Goal: Task Accomplishment & Management: Use online tool/utility

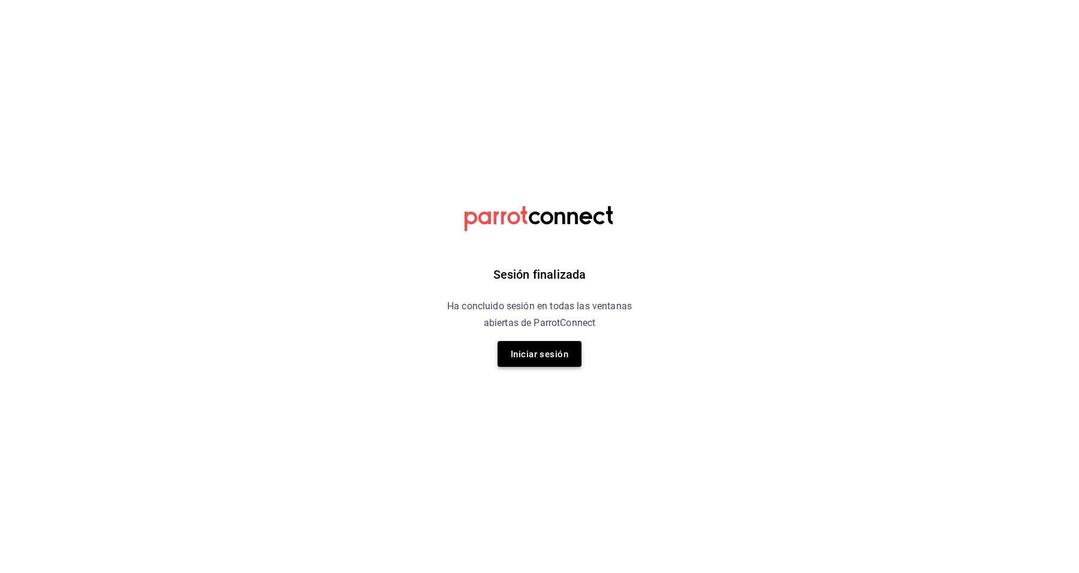
click at [514, 362] on font "Iniciar sesión" at bounding box center [540, 354] width 58 height 16
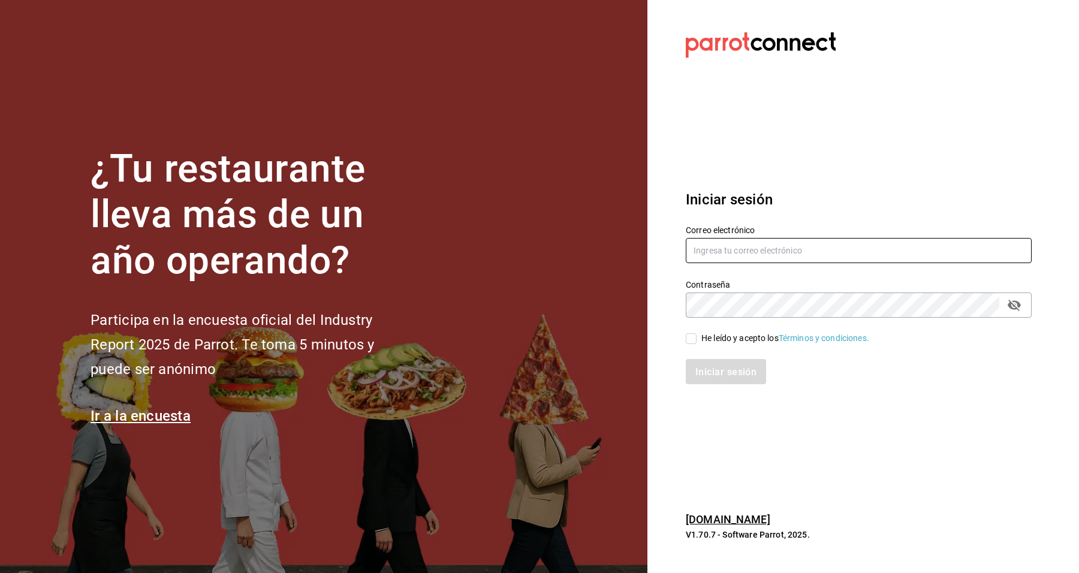
type input "josepalax90@gmail.com"
click at [690, 337] on input "He leído y acepto los Términos y condiciones." at bounding box center [691, 338] width 11 height 11
checkbox input "true"
click at [703, 378] on font "Iniciar sesión" at bounding box center [726, 371] width 61 height 11
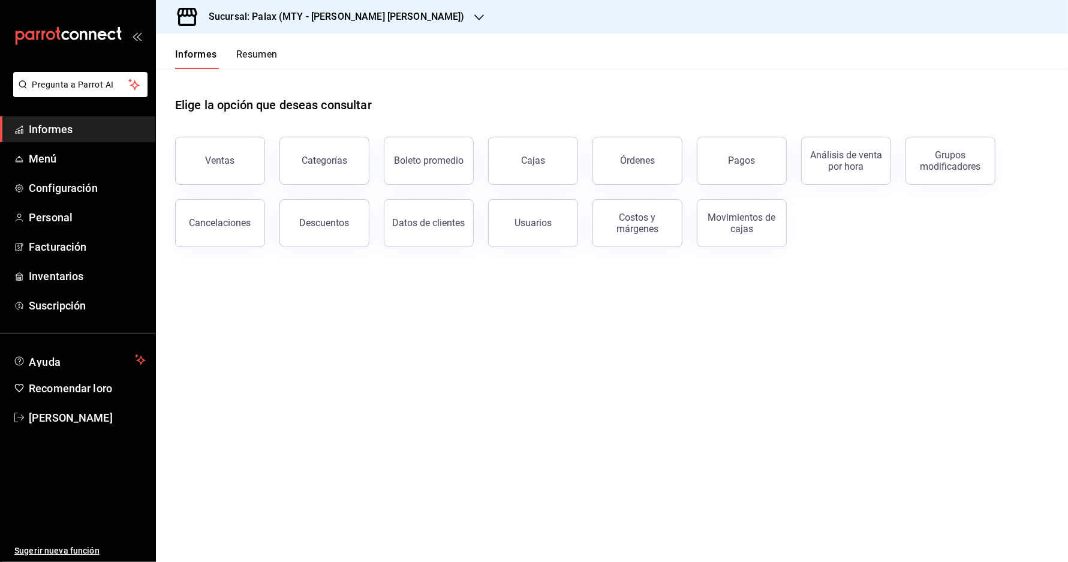
click at [201, 168] on button "Ventas" at bounding box center [220, 161] width 90 height 48
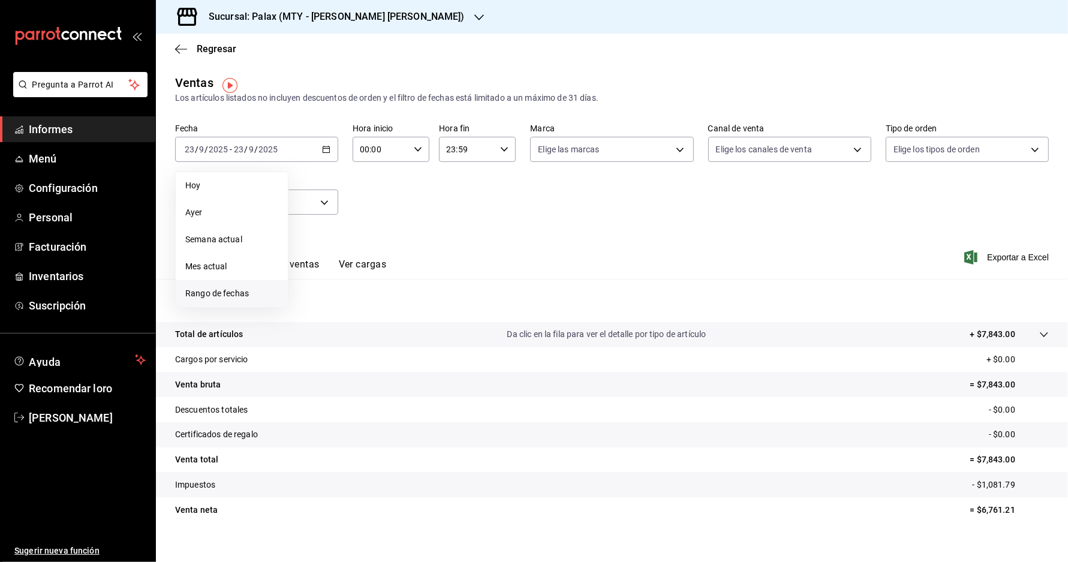
click at [221, 292] on font "Rango de fechas" at bounding box center [217, 293] width 64 height 10
drag, startPoint x: 305, startPoint y: 231, endPoint x: 322, endPoint y: 246, distance: 23.4
click at [306, 231] on button "1" at bounding box center [313, 229] width 21 height 22
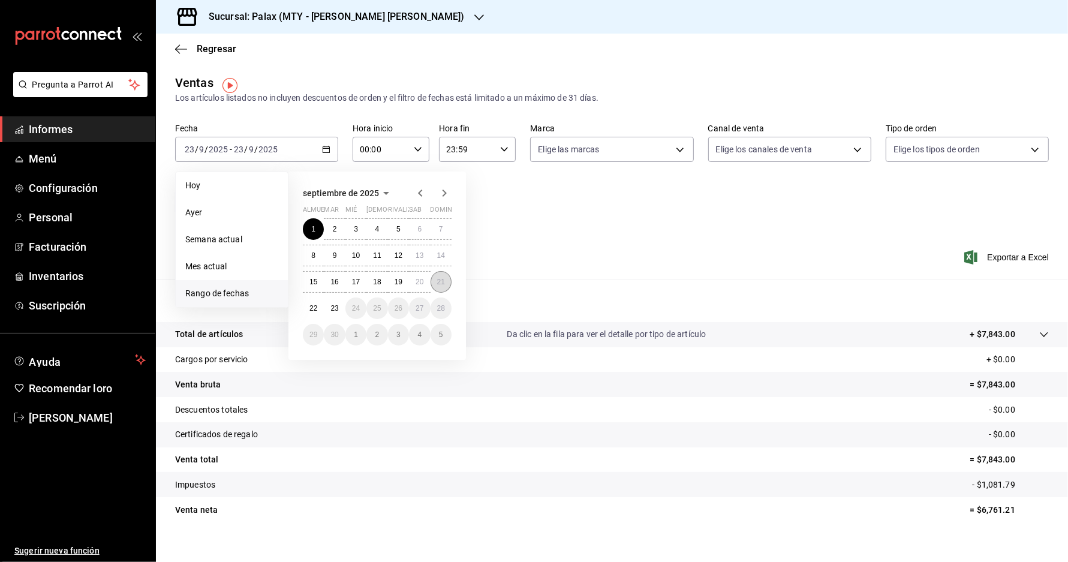
click at [436, 279] on button "21" at bounding box center [440, 282] width 21 height 22
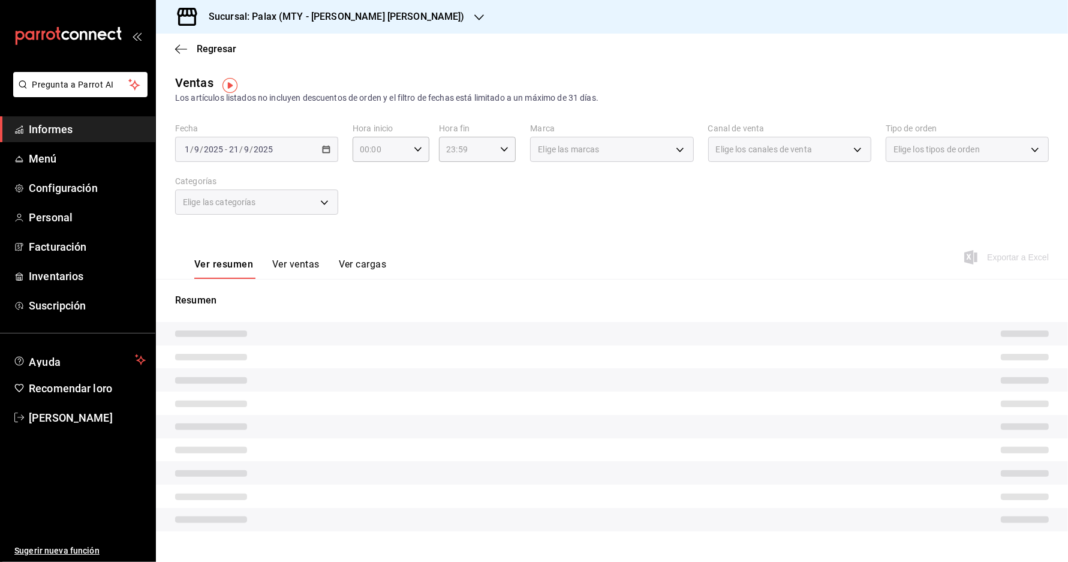
click at [306, 155] on div "[DATE] [DATE] - [DATE] [DATE]" at bounding box center [256, 149] width 163 height 25
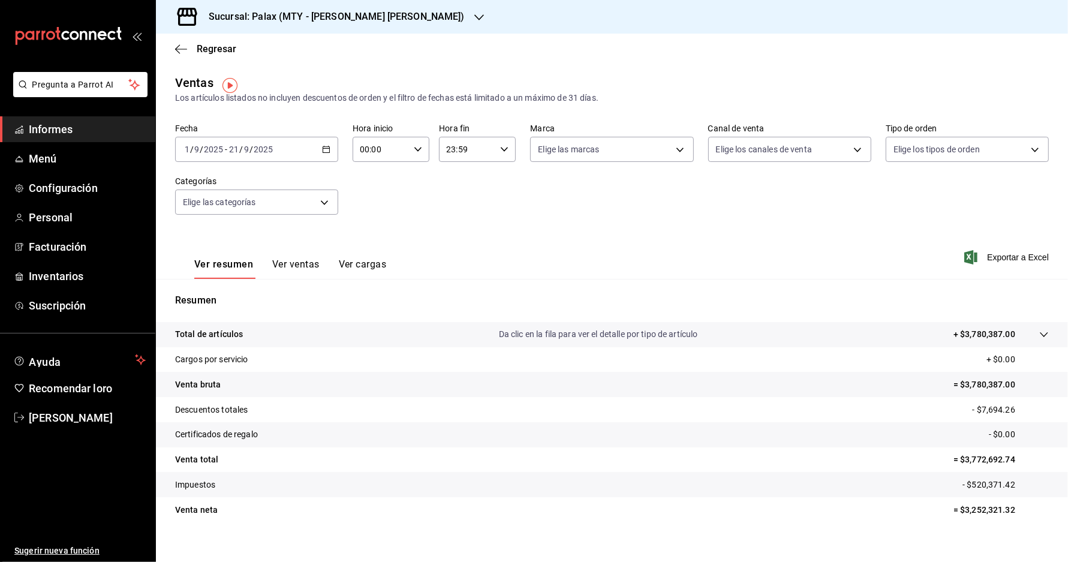
click at [330, 16] on div "Sucursal: Palax (MTY - [PERSON_NAME] [PERSON_NAME])" at bounding box center [326, 17] width 323 height 34
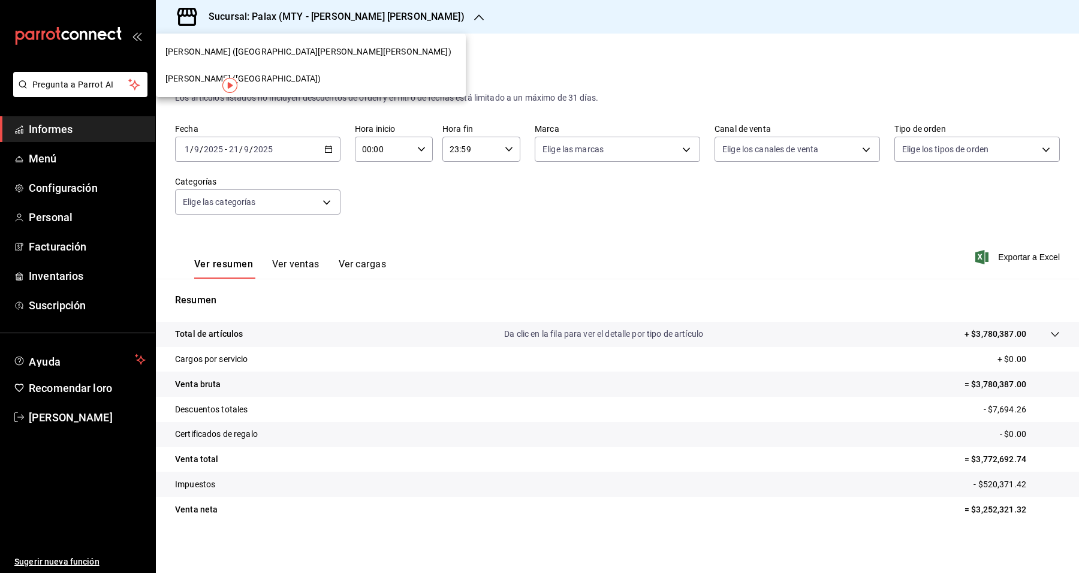
click at [276, 87] on div "[PERSON_NAME] ([GEOGRAPHIC_DATA])" at bounding box center [311, 78] width 310 height 27
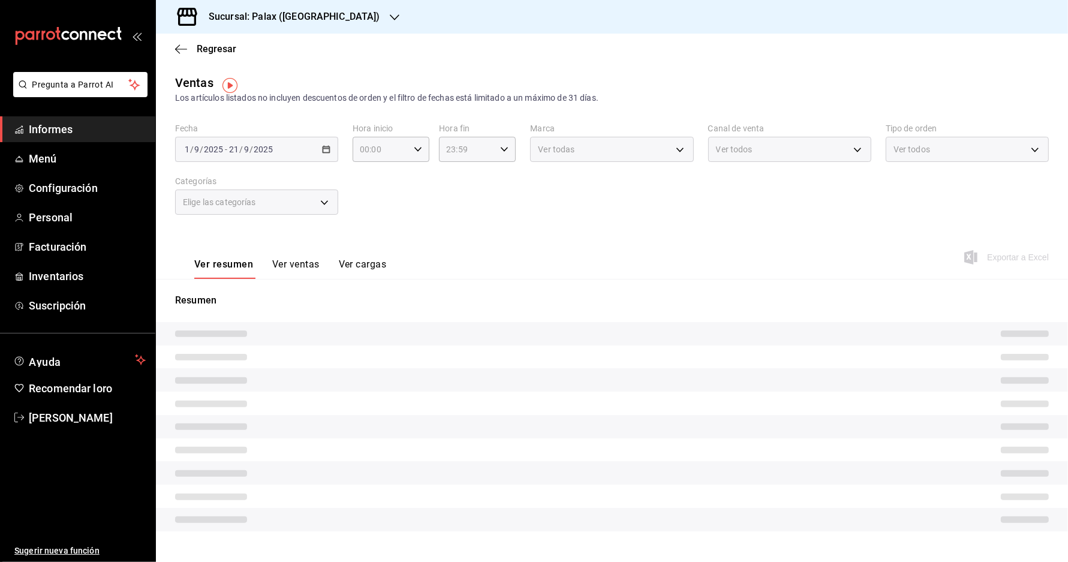
click at [591, 149] on div "Ver todas" at bounding box center [611, 149] width 163 height 25
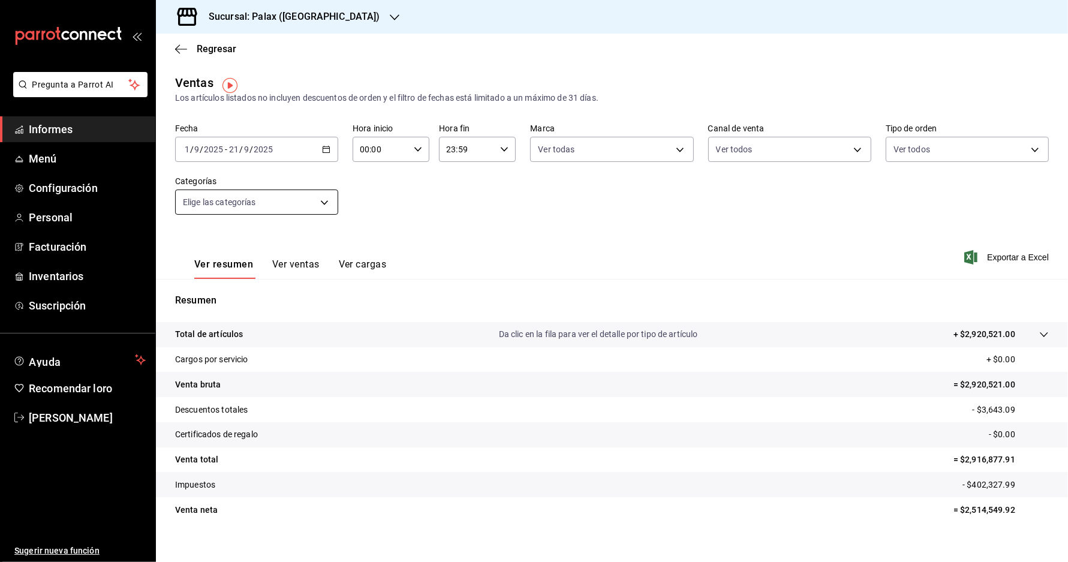
click at [325, 213] on body "Pregunta a Parrot AI Informes Menú Configuración Personal Facturación Inventari…" at bounding box center [534, 281] width 1068 height 562
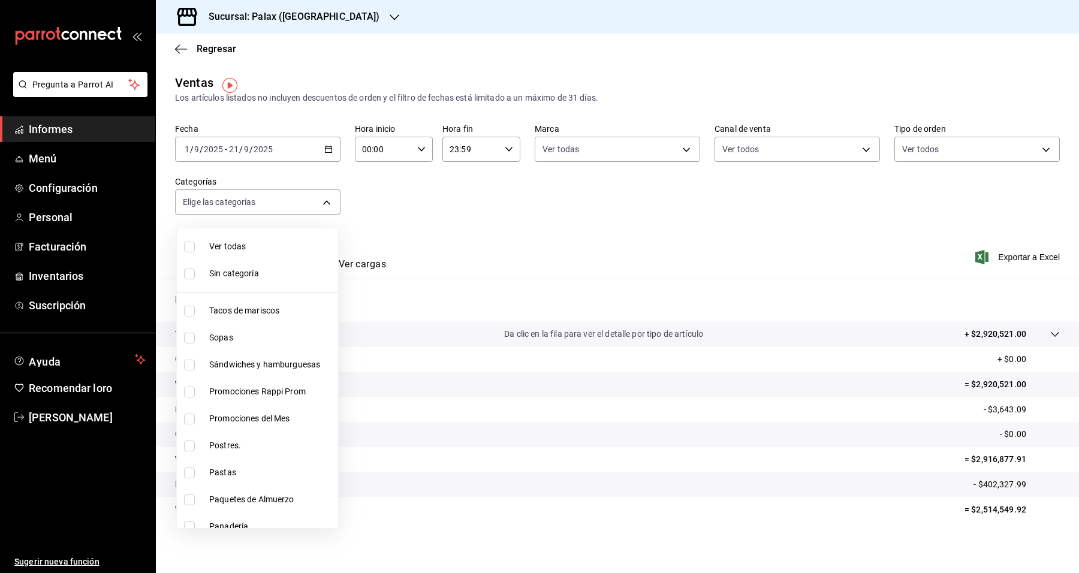
click at [292, 418] on span "Promociones del Mes" at bounding box center [271, 418] width 124 height 13
type input "e3a7d4a2-e7c5-4f8c-a0a8-f604c2e2d742"
checkbox input "true"
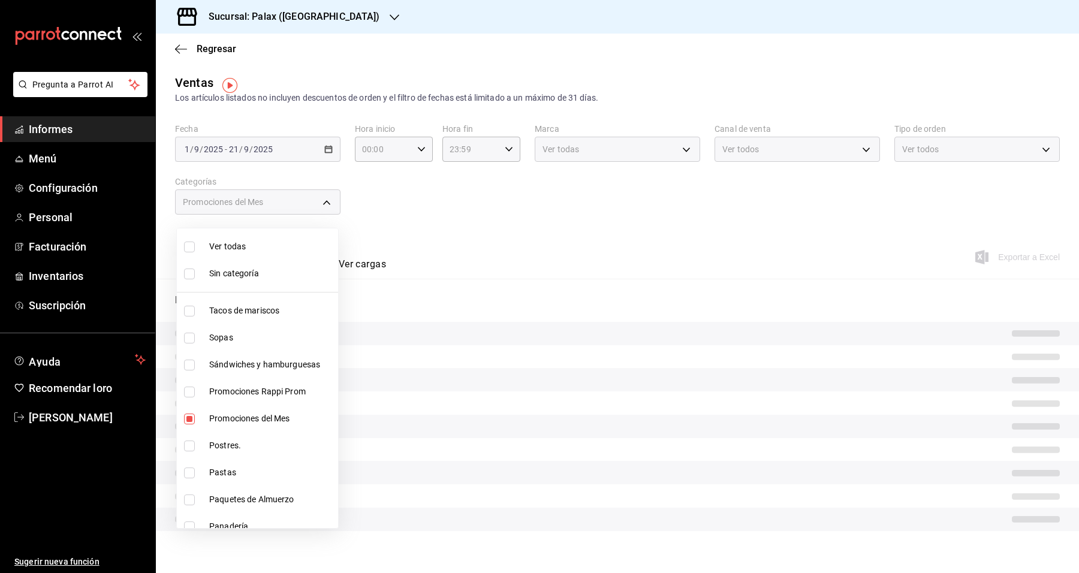
click at [267, 438] on li "Postres." at bounding box center [257, 445] width 161 height 27
type input "e3a7d4a2-e7c5-4f8c-a0a8-f604c2e2d742,5f074bd3-619d-4e10-94fa-620713841d38"
checkbox input "true"
click at [251, 466] on span "Pastas" at bounding box center [271, 472] width 124 height 13
type input "e3a7d4a2-e7c5-4f8c-a0a8-f604c2e2d742,5f074bd3-619d-4e10-94fa-620713841d38,8362e…"
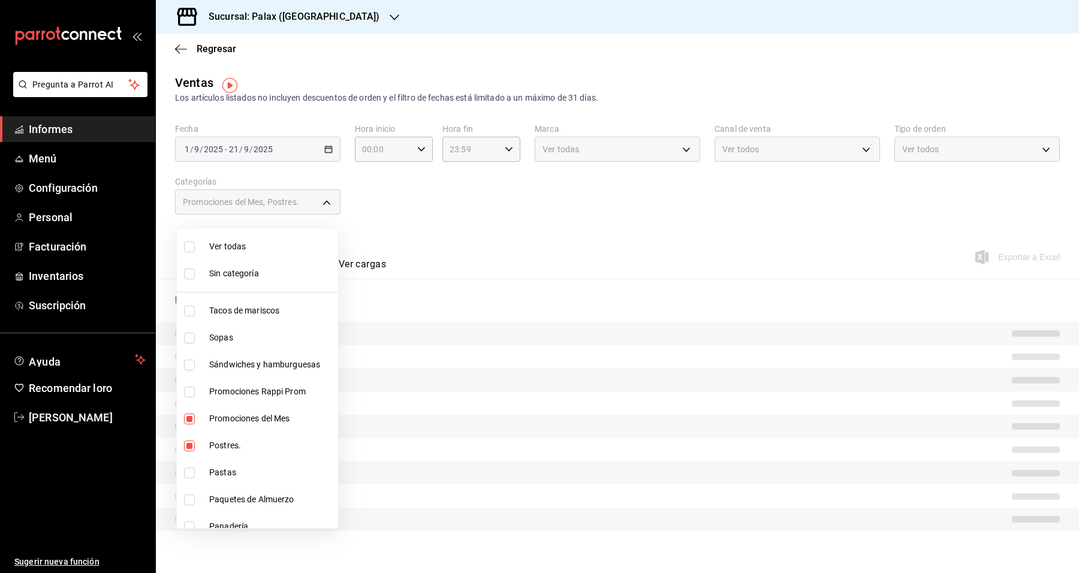
checkbox input "true"
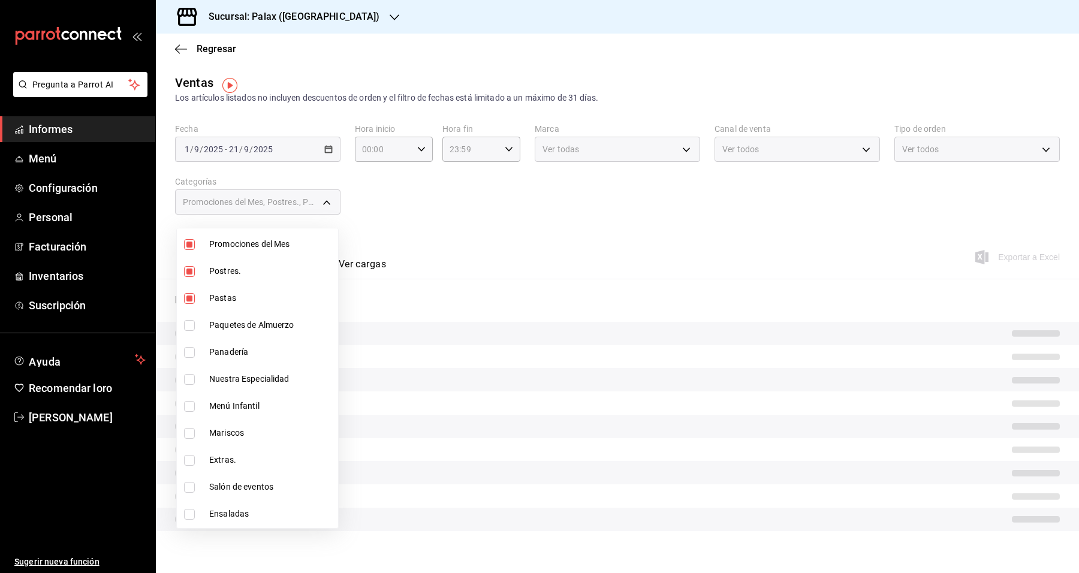
scroll to position [225, 0]
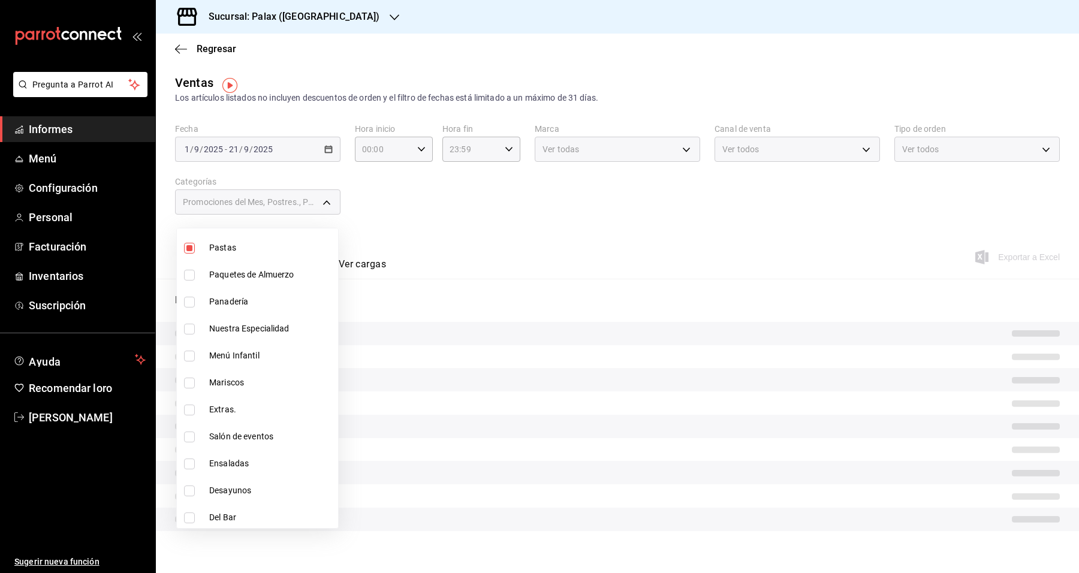
click at [285, 243] on span "Pastas" at bounding box center [271, 248] width 124 height 13
type input "e3a7d4a2-e7c5-4f8c-a0a8-f604c2e2d742,5f074bd3-619d-4e10-94fa-620713841d38"
checkbox input "false"
click at [283, 306] on span "Panadería" at bounding box center [271, 302] width 124 height 13
type input "e3a7d4a2-e7c5-4f8c-a0a8-f604c2e2d742,5f074bd3-619d-4e10-94fa-620713841d38,90d14…"
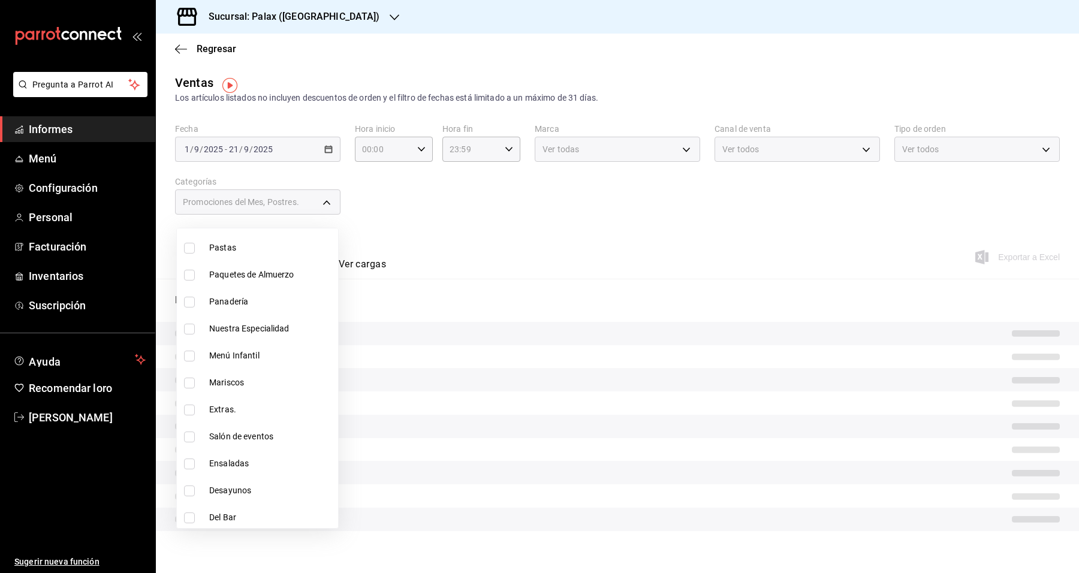
checkbox input "true"
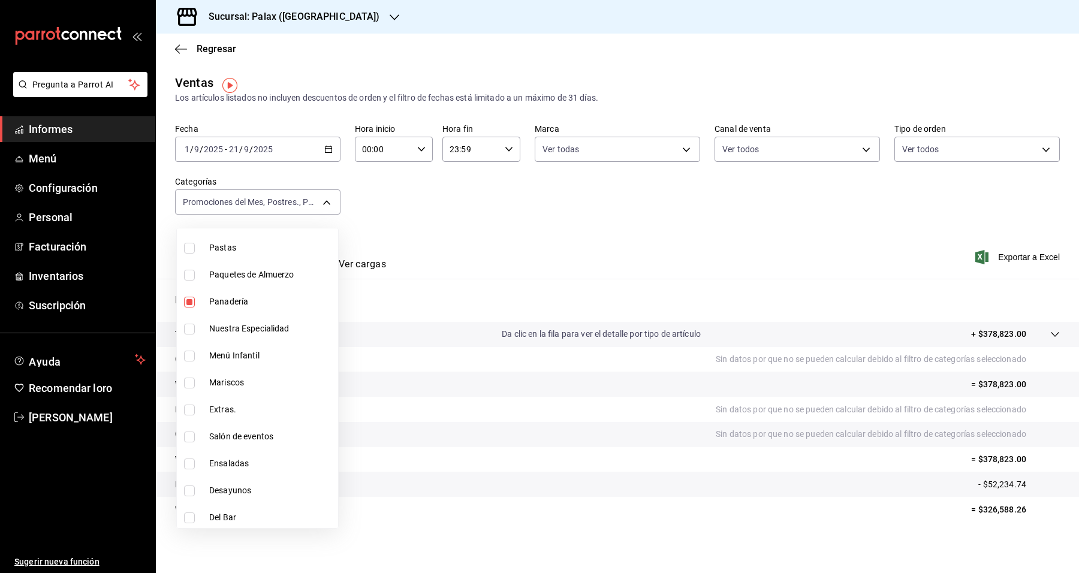
click at [252, 417] on li "Extras." at bounding box center [257, 409] width 161 height 27
type input "e3a7d4a2-e7c5-4f8c-a0a8-f604c2e2d742,5f074bd3-619d-4e10-94fa-620713841d38,90d14…"
checkbox input "true"
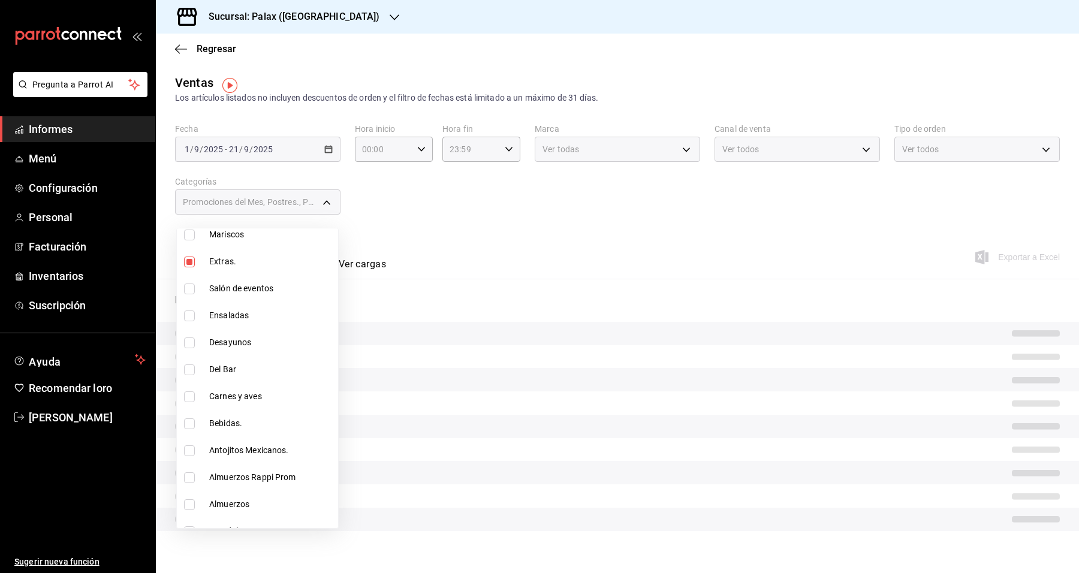
scroll to position [375, 0]
drag, startPoint x: 248, startPoint y: 366, endPoint x: 252, endPoint y: 378, distance: 12.9
click at [248, 369] on span "Del Bar" at bounding box center [271, 368] width 124 height 13
type input "e3a7d4a2-e7c5-4f8c-a0a8-f604c2e2d742,5f074bd3-619d-4e10-94fa-620713841d38,90d14…"
checkbox input "true"
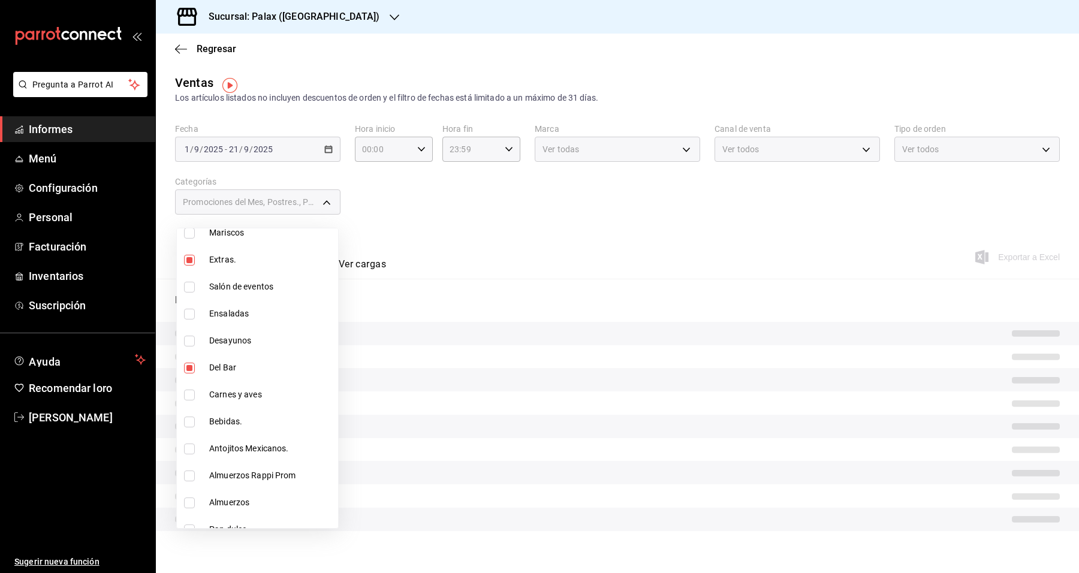
click at [251, 424] on span "Bebidas." at bounding box center [271, 421] width 124 height 13
type input "e3a7d4a2-e7c5-4f8c-a0a8-f604c2e2d742,5f074bd3-619d-4e10-94fa-620713841d38,90d14…"
checkbox input "true"
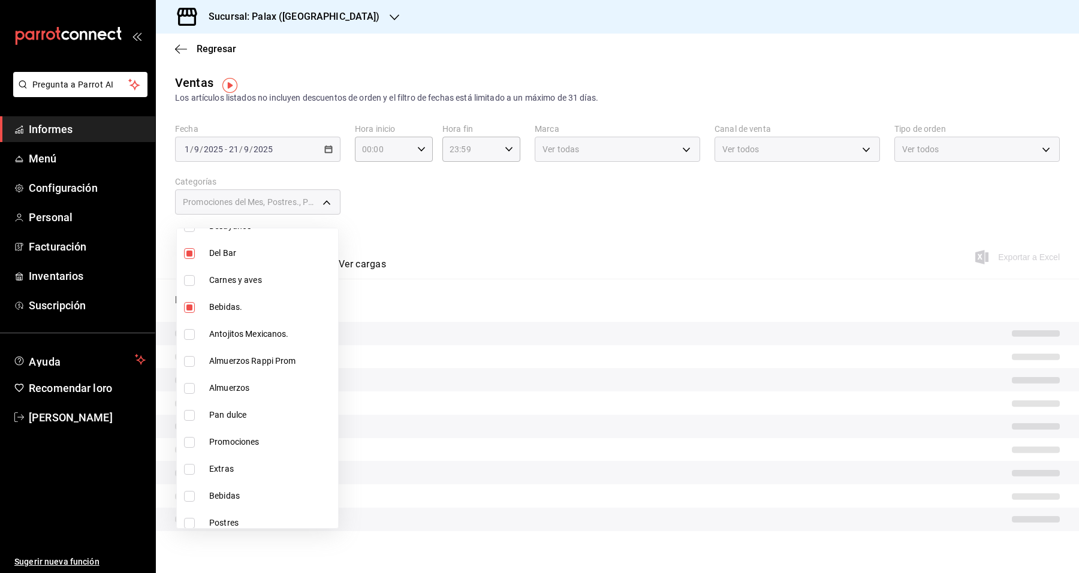
scroll to position [525, 0]
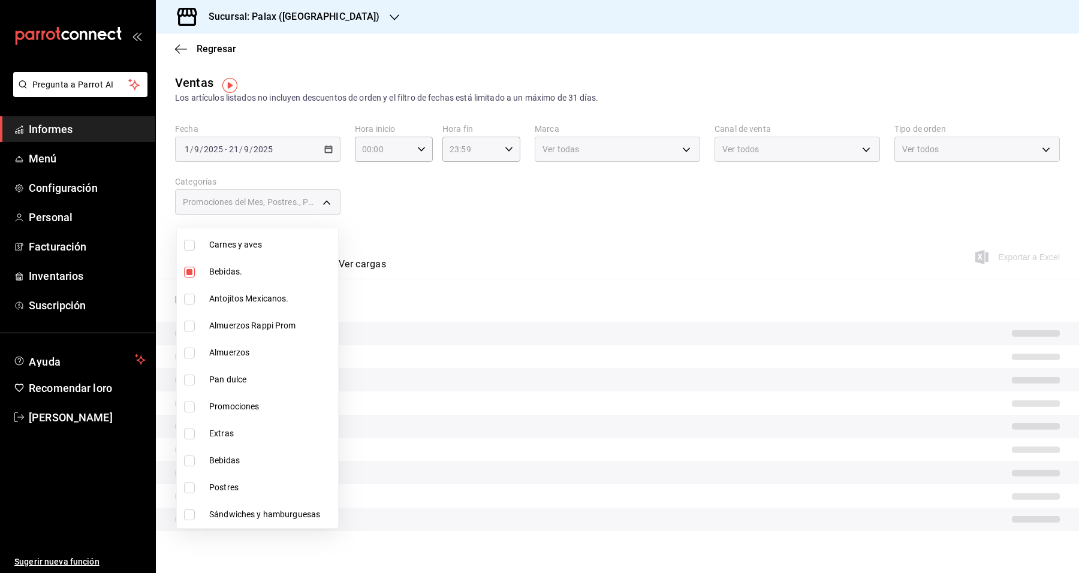
click at [279, 254] on li "Carnes y aves" at bounding box center [257, 244] width 161 height 27
type input "e3a7d4a2-e7c5-4f8c-a0a8-f604c2e2d742,5f074bd3-619d-4e10-94fa-620713841d38,90d14…"
checkbox input "true"
click at [240, 466] on span "Bebidas" at bounding box center [271, 460] width 124 height 13
type input "e3a7d4a2-e7c5-4f8c-a0a8-f604c2e2d742,5f074bd3-619d-4e10-94fa-620713841d38,90d14…"
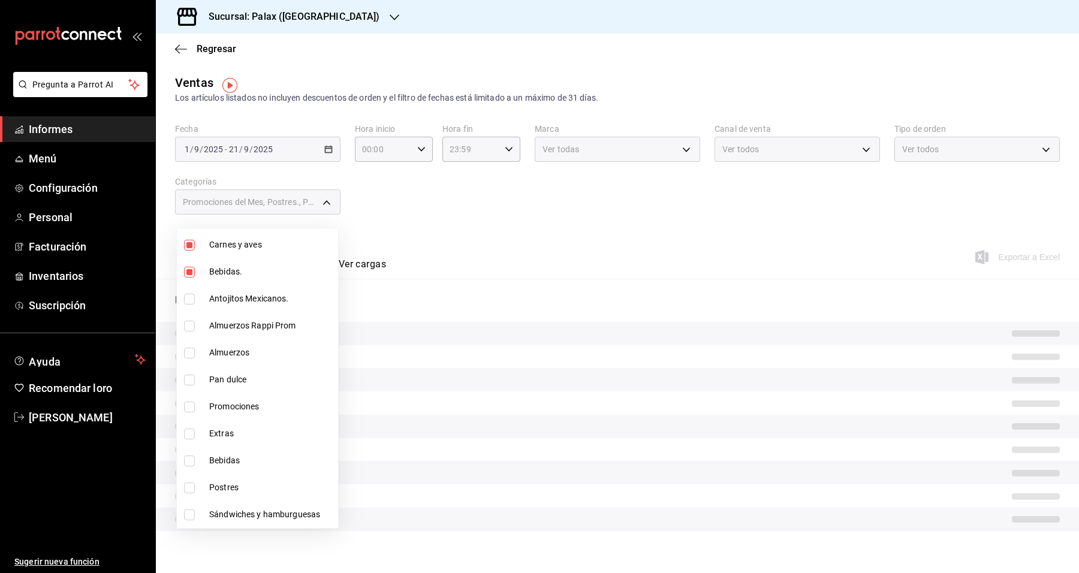
checkbox input "true"
click at [233, 481] on span "Postres" at bounding box center [271, 487] width 124 height 13
type input "e3a7d4a2-e7c5-4f8c-a0a8-f604c2e2d742,5f074bd3-619d-4e10-94fa-620713841d38,90d14…"
checkbox input "true"
click at [266, 387] on li "Pan dulce" at bounding box center [257, 379] width 161 height 27
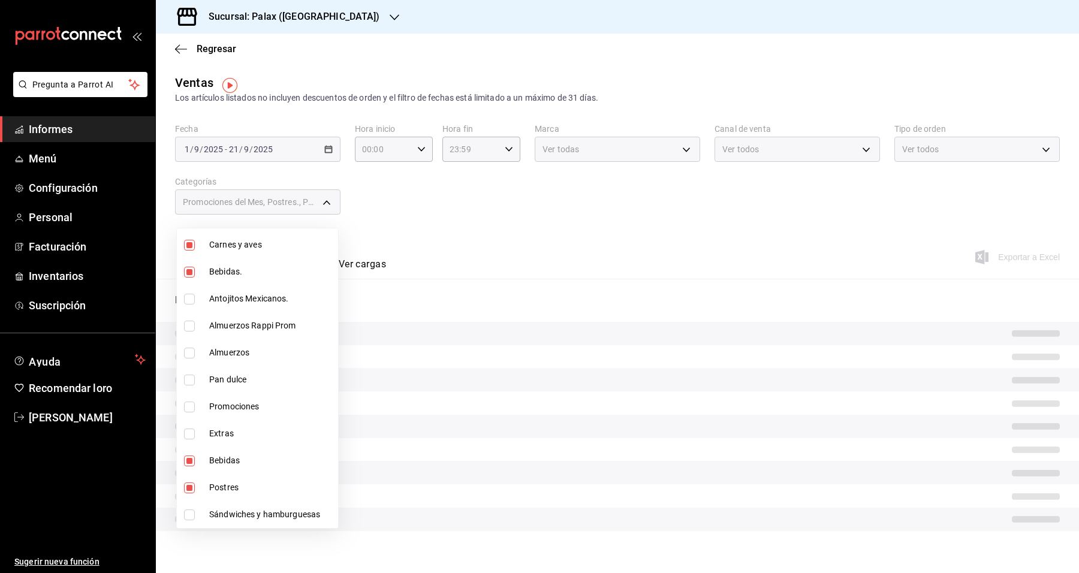
type input "e3a7d4a2-e7c5-4f8c-a0a8-f604c2e2d742,5f074bd3-619d-4e10-94fa-620713841d38,90d14…"
checkbox input "true"
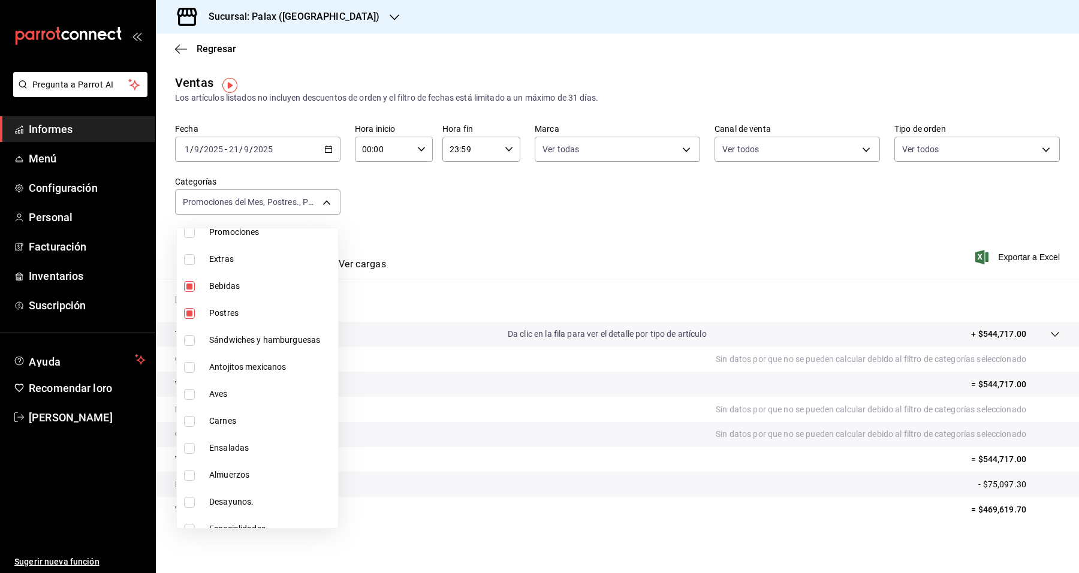
scroll to position [712, 0]
